Goal: Information Seeking & Learning: Learn about a topic

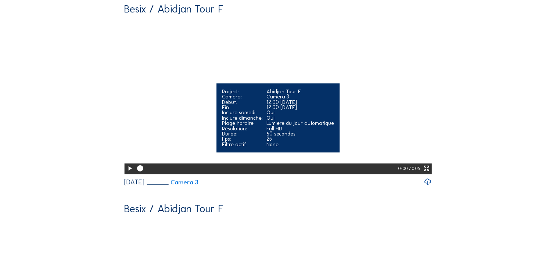
scroll to position [551, 0]
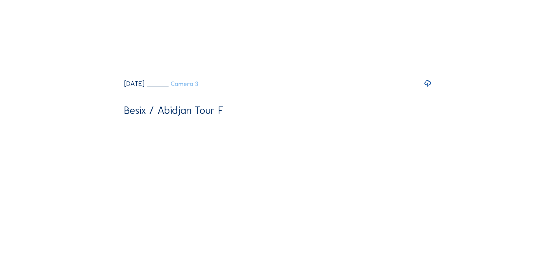
click at [198, 87] on link "Camera 3" at bounding box center [172, 84] width 51 height 6
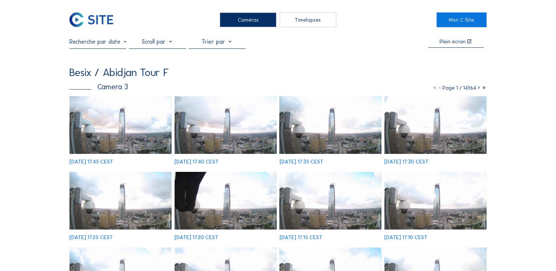
click at [328, 140] on img at bounding box center [330, 124] width 102 height 57
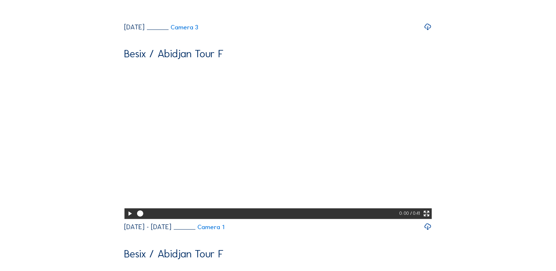
scroll to position [534, 0]
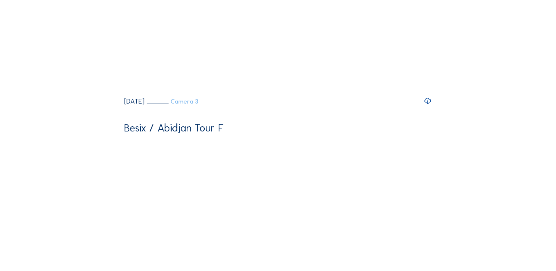
click at [198, 105] on link "Camera 3" at bounding box center [172, 102] width 51 height 6
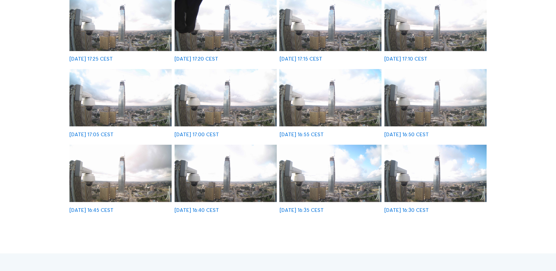
scroll to position [294, 0]
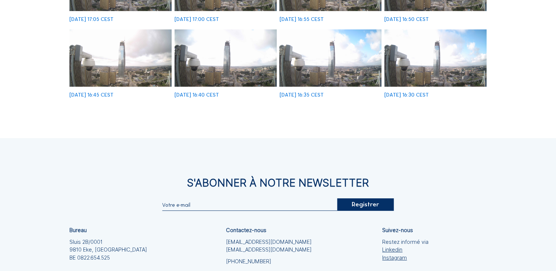
click at [419, 73] on img at bounding box center [435, 57] width 102 height 57
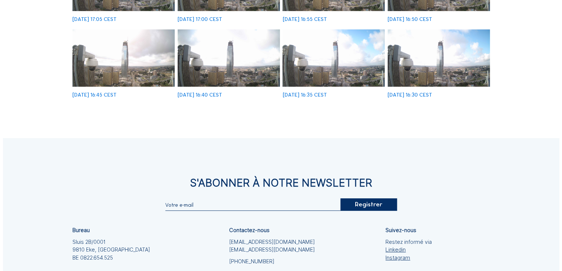
scroll to position [296, 0]
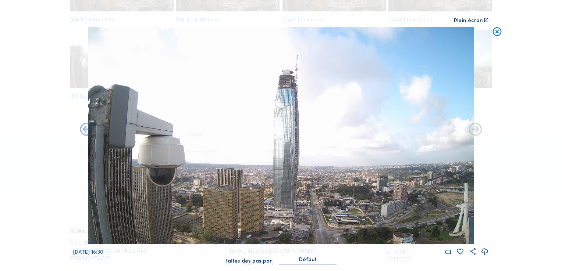
click at [485, 253] on icon at bounding box center [484, 252] width 8 height 10
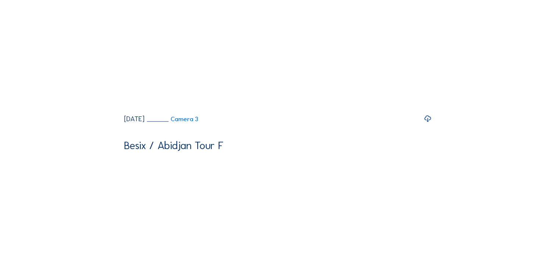
scroll to position [700, 0]
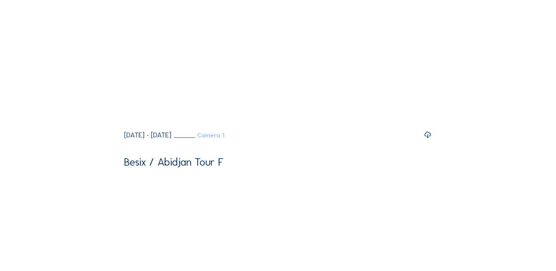
click at [224, 139] on link "Camera 1" at bounding box center [198, 135] width 51 height 6
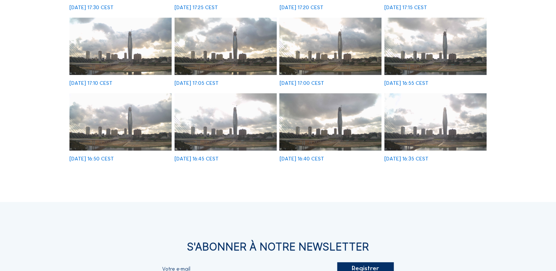
scroll to position [229, 0]
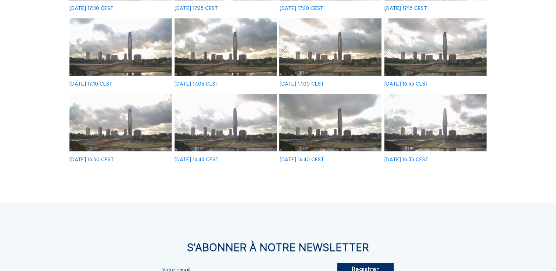
click at [439, 117] on img at bounding box center [435, 122] width 102 height 57
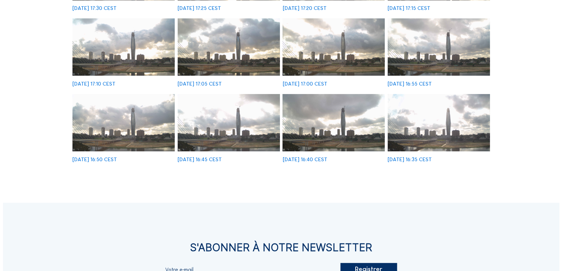
scroll to position [230, 0]
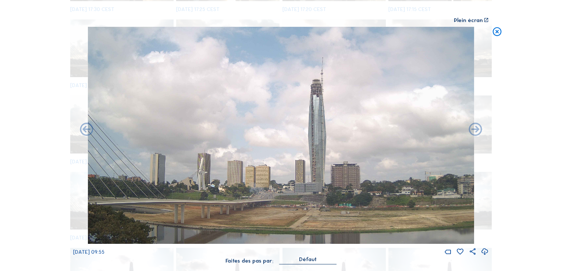
click at [483, 254] on icon at bounding box center [484, 252] width 8 height 10
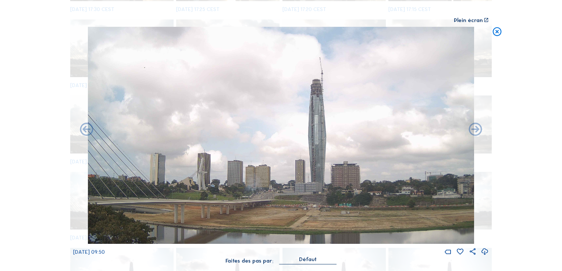
click at [296, 157] on img at bounding box center [281, 135] width 386 height 217
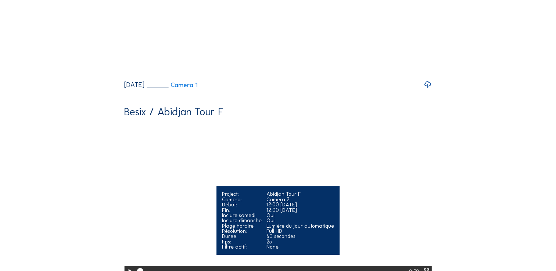
scroll to position [276, 0]
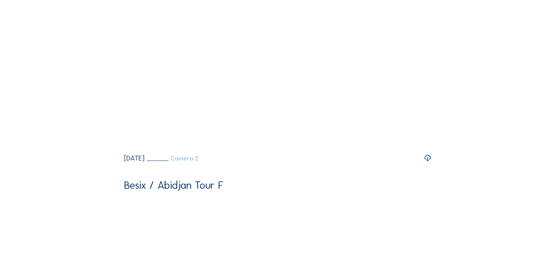
click at [198, 162] on link "Camera 2" at bounding box center [173, 158] width 52 height 6
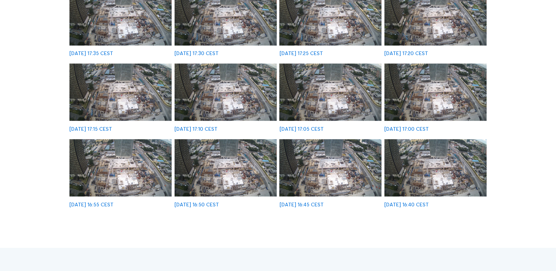
scroll to position [221, 0]
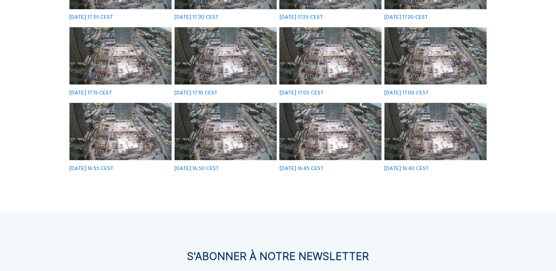
click at [422, 149] on img at bounding box center [435, 131] width 102 height 57
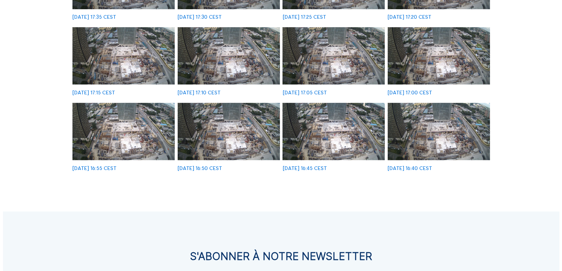
scroll to position [221, 0]
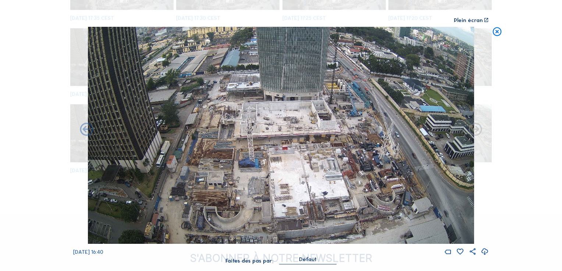
click at [485, 253] on icon at bounding box center [484, 252] width 8 height 10
click at [534, 142] on div "Scroll pour voyager dans le temps | Appuie sur le 'Alt' Bouton + Scroll pour Zo…" at bounding box center [281, 135] width 562 height 271
